Goal: Task Accomplishment & Management: Manage account settings

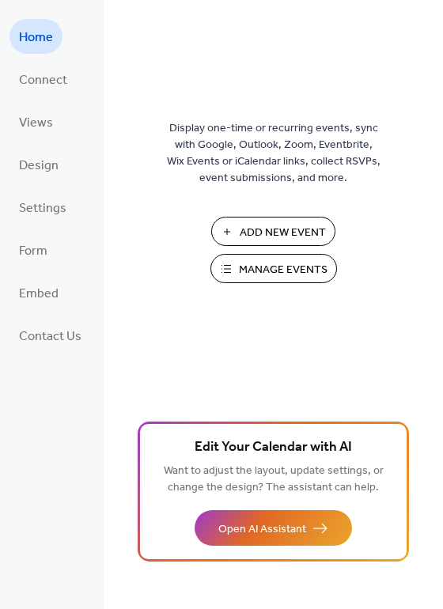
click at [276, 267] on span "Manage Events" at bounding box center [283, 270] width 89 height 17
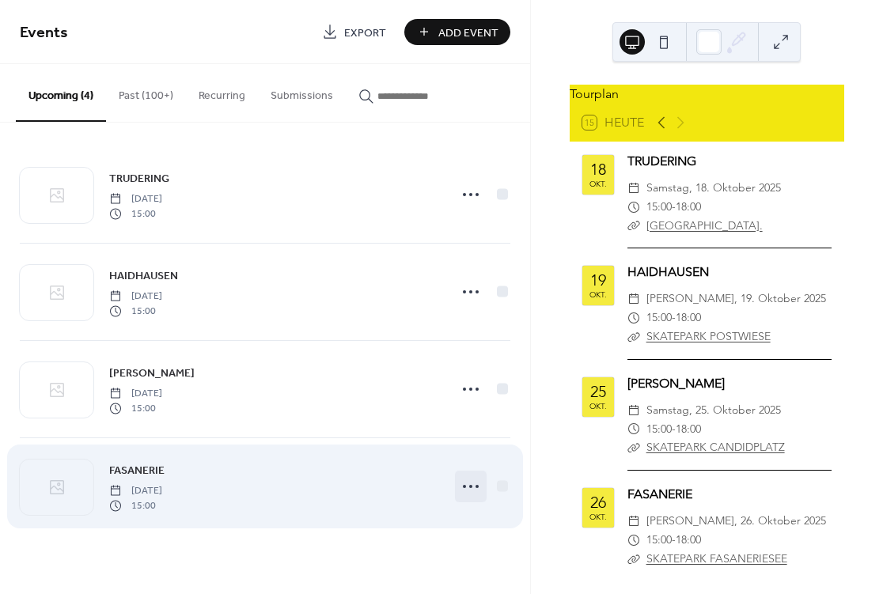
drag, startPoint x: 0, startPoint y: 0, endPoint x: 465, endPoint y: 492, distance: 677.2
click at [465, 492] on icon at bounding box center [470, 486] width 25 height 25
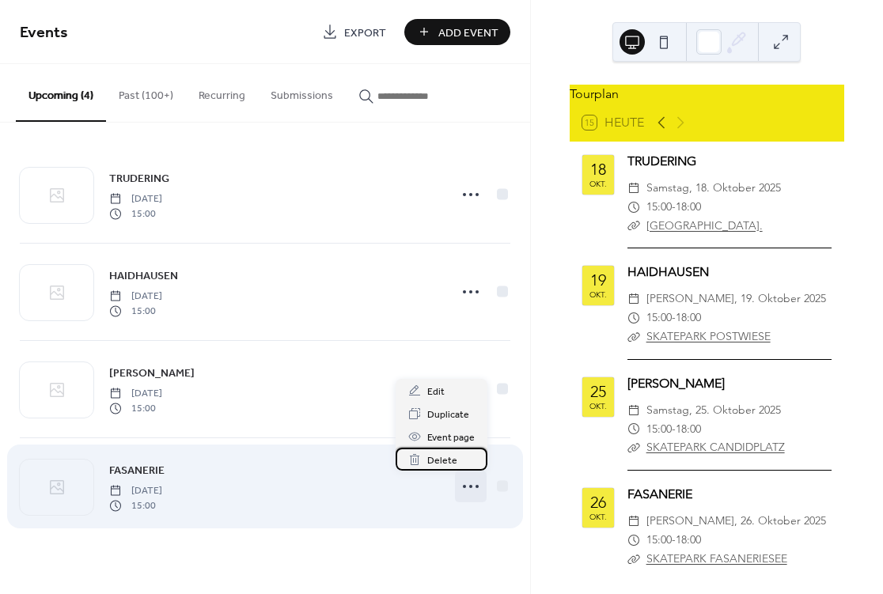
click at [436, 458] on span "Delete" at bounding box center [442, 461] width 30 height 17
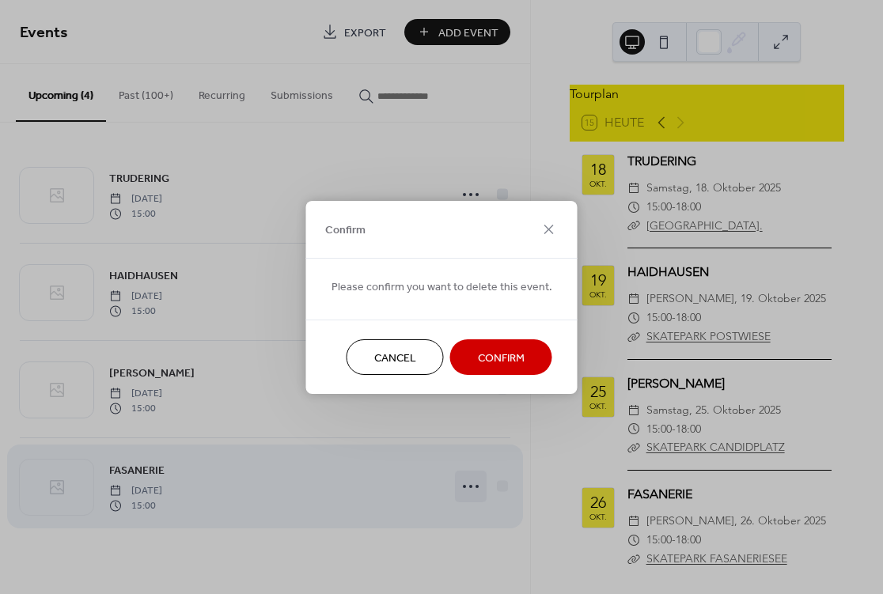
click at [395, 361] on span "Cancel" at bounding box center [395, 358] width 42 height 17
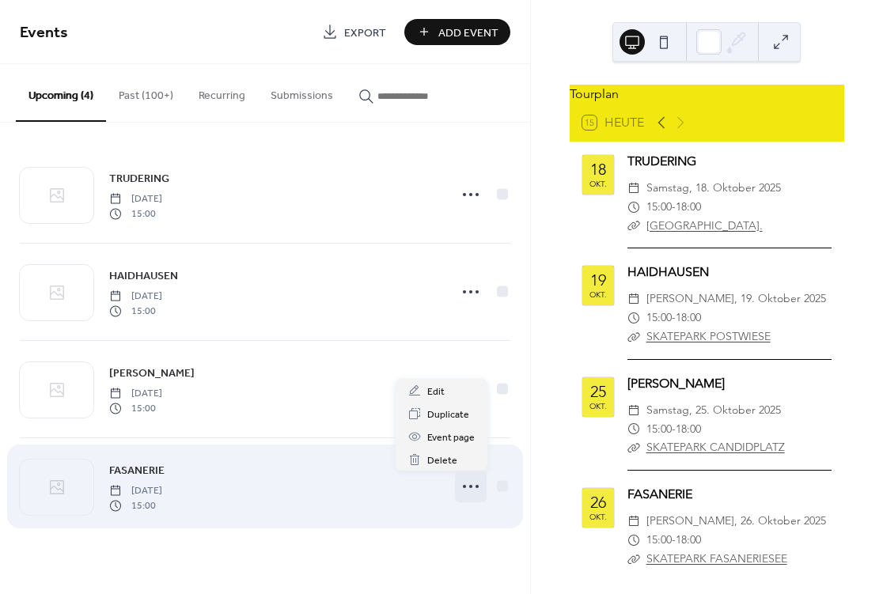
click at [475, 488] on icon at bounding box center [470, 486] width 25 height 25
click at [451, 457] on span "Delete" at bounding box center [442, 461] width 30 height 17
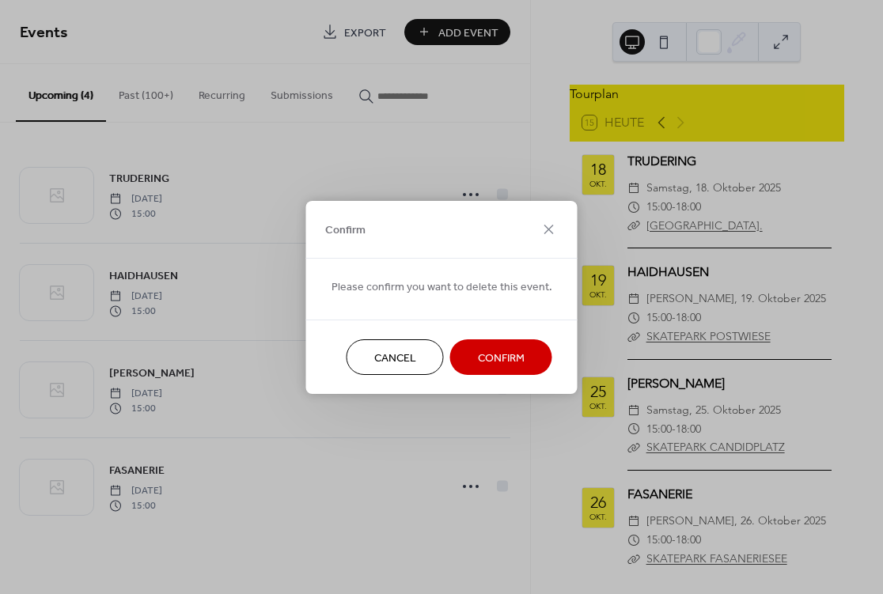
drag, startPoint x: 465, startPoint y: 492, endPoint x: 488, endPoint y: 373, distance: 121.7
click at [488, 373] on button "Confirm" at bounding box center [501, 357] width 102 height 36
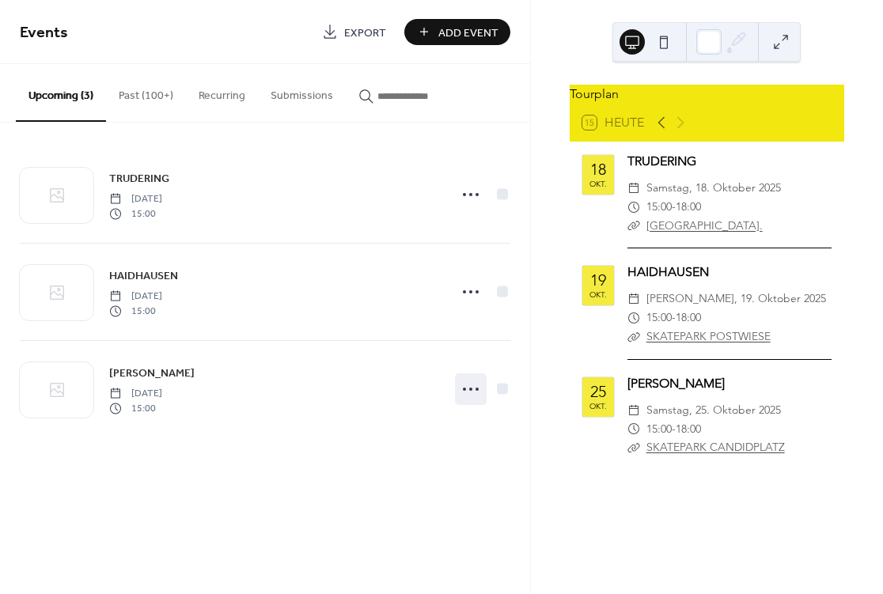
click at [464, 389] on circle at bounding box center [464, 389] width 3 height 3
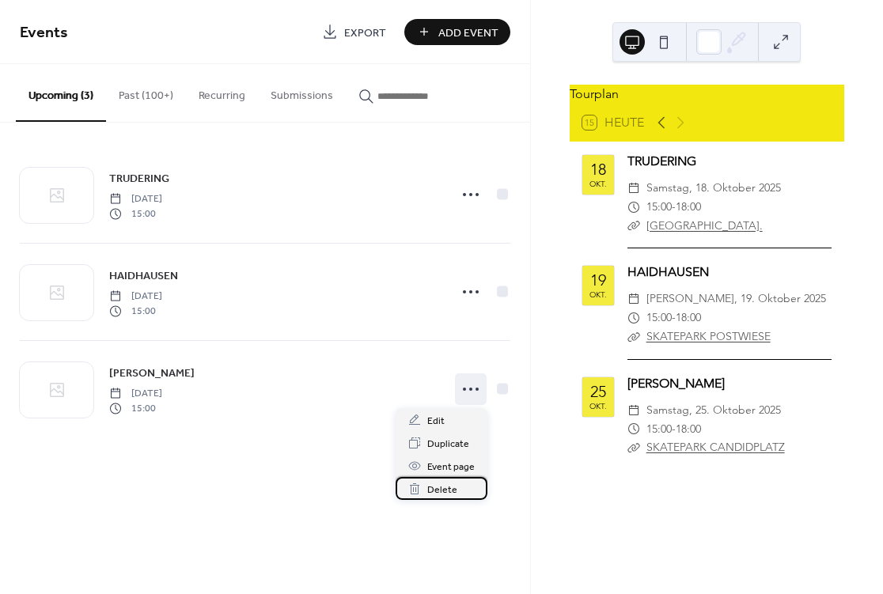
click at [429, 487] on span "Delete" at bounding box center [442, 490] width 30 height 17
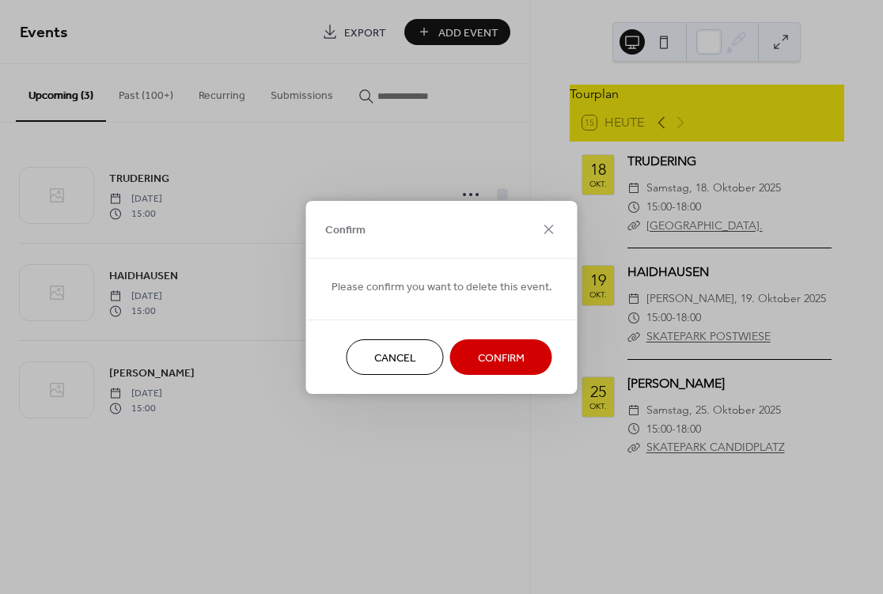
click at [510, 358] on span "Confirm" at bounding box center [501, 358] width 47 height 17
